Goal: Navigation & Orientation: Find specific page/section

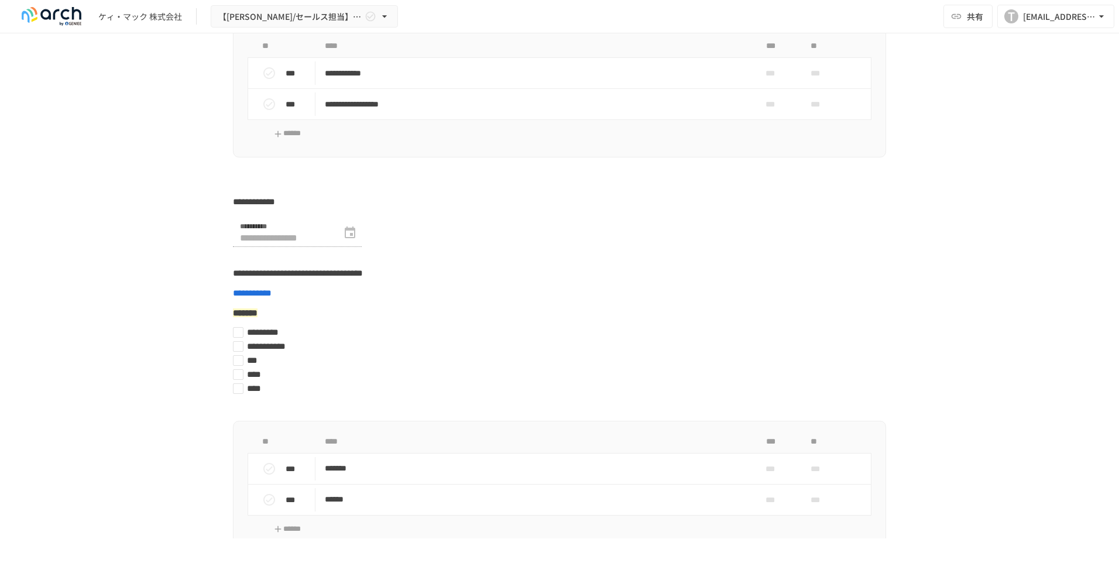
scroll to position [3947, 0]
